Goal: Transaction & Acquisition: Purchase product/service

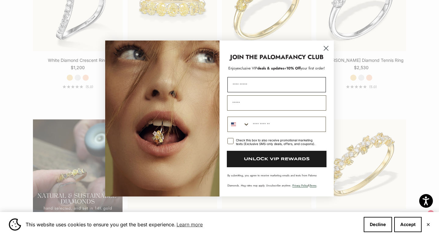
scroll to position [390, 0]
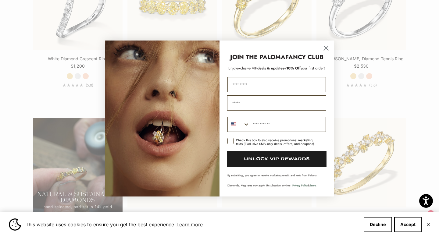
click at [327, 47] on circle "Close dialog" at bounding box center [326, 48] width 10 height 10
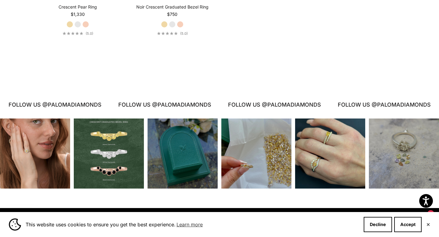
scroll to position [1231, 0]
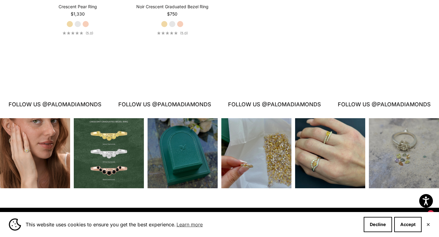
click at [339, 141] on div "Instagram post opens in a popup" at bounding box center [330, 153] width 70 height 70
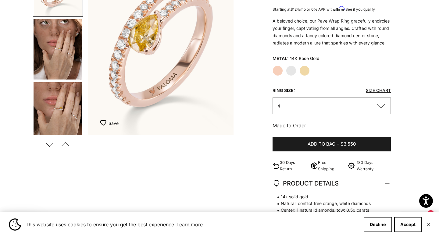
scroll to position [104, 0]
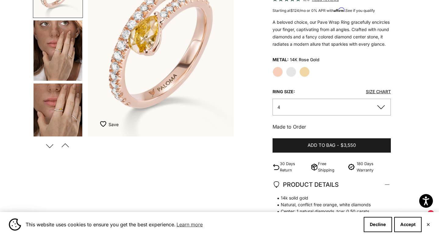
click at [54, 113] on img "Go to item 5" at bounding box center [58, 114] width 49 height 60
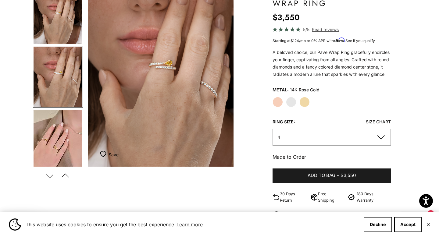
scroll to position [72, 0]
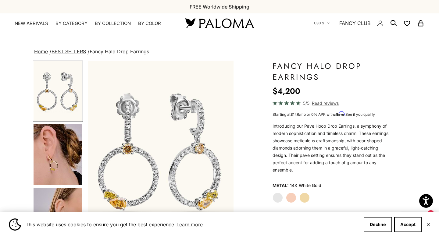
click at [56, 165] on img "Go to item 4" at bounding box center [58, 154] width 49 height 61
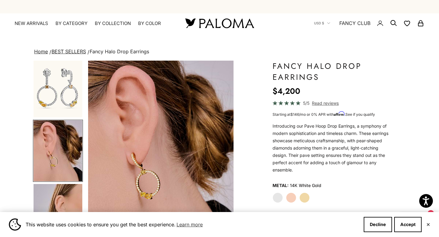
scroll to position [0, 153]
click at [62, 204] on img "Go to item 5" at bounding box center [58, 214] width 49 height 61
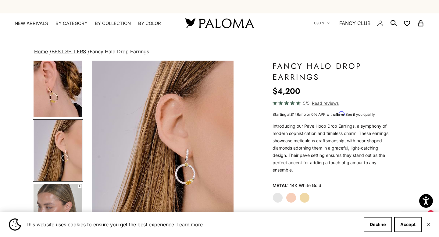
scroll to position [0, 306]
